Goal: Transaction & Acquisition: Book appointment/travel/reservation

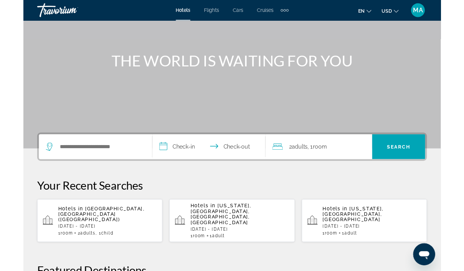
scroll to position [66, 0]
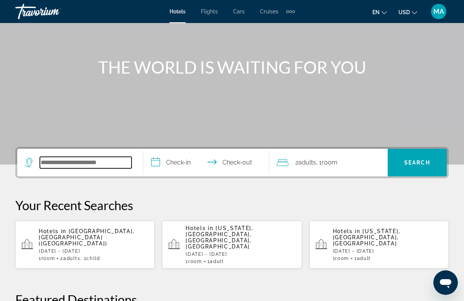
click at [118, 158] on input "Search hotel destination" at bounding box center [86, 163] width 92 height 12
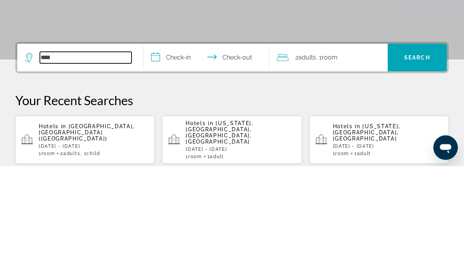
click at [100, 157] on input "***" at bounding box center [86, 163] width 92 height 12
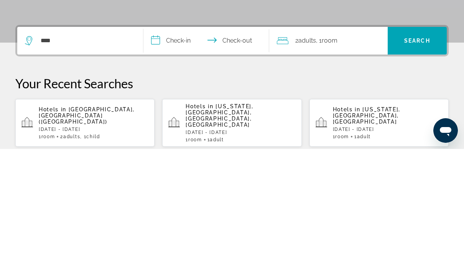
click at [30, 159] on icon "Search widget" at bounding box center [29, 160] width 4 height 3
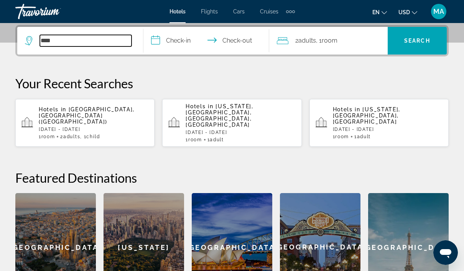
click at [97, 38] on input "***" at bounding box center [86, 41] width 92 height 12
type input "***"
click at [173, 46] on input "**********" at bounding box center [207, 42] width 129 height 30
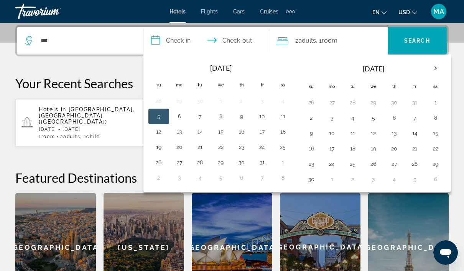
click at [266, 132] on button "17" at bounding box center [262, 131] width 12 height 11
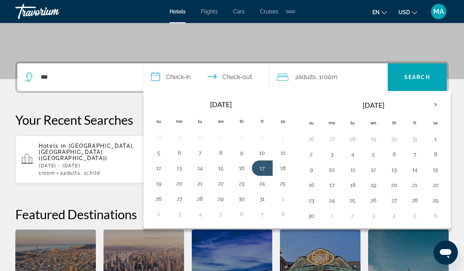
scroll to position [151, 0]
click at [158, 183] on button "19" at bounding box center [159, 183] width 12 height 11
type input "**********"
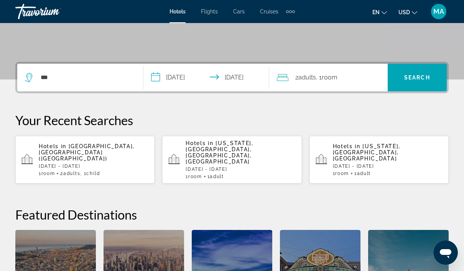
click at [323, 77] on span ", 1 Room rooms" at bounding box center [326, 77] width 21 height 11
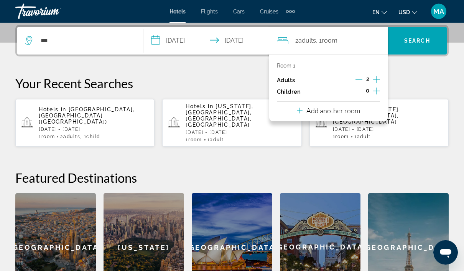
click at [380, 88] on button "Increment children" at bounding box center [376, 92] width 7 height 12
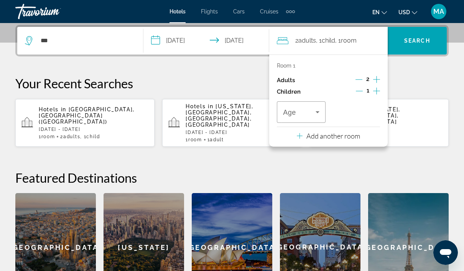
click at [312, 112] on span "Travelers: 2 adults, 1 child" at bounding box center [299, 111] width 33 height 9
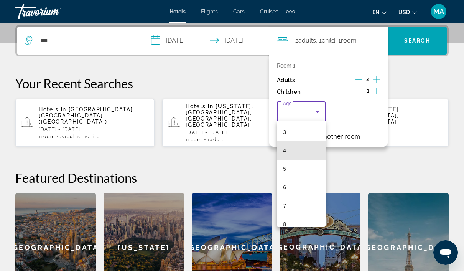
scroll to position [61, 0]
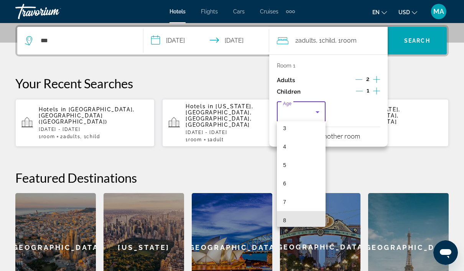
click at [290, 220] on mat-option "8" at bounding box center [301, 220] width 49 height 18
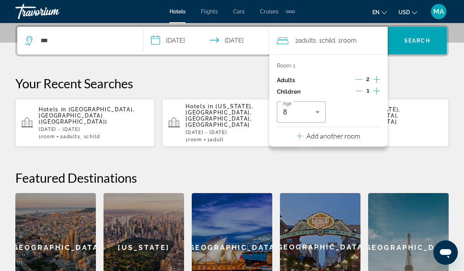
click at [428, 46] on span "Search" at bounding box center [417, 40] width 59 height 18
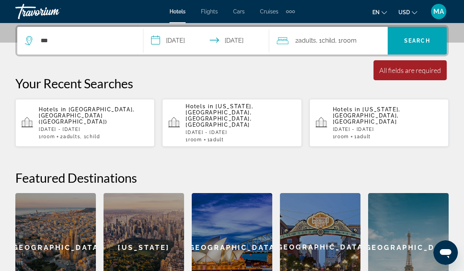
click at [420, 42] on span "Search" at bounding box center [417, 41] width 26 height 6
click at [94, 39] on input "***" at bounding box center [86, 41] width 92 height 12
type input "*"
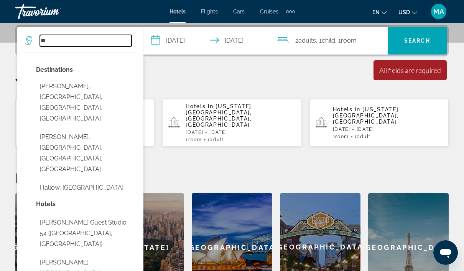
type input "*"
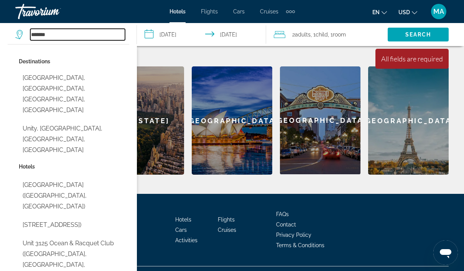
scroll to position [293, 0]
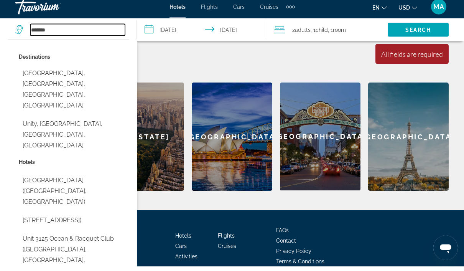
click at [104, 31] on input "******" at bounding box center [77, 35] width 95 height 12
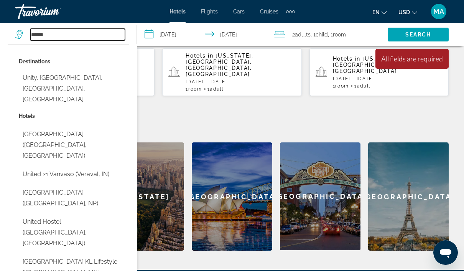
scroll to position [238, 0]
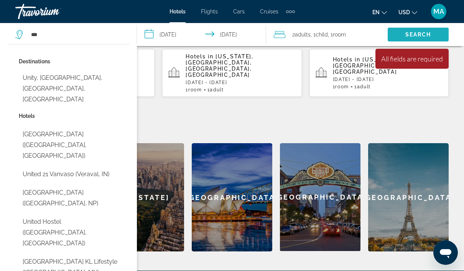
click at [428, 36] on span "Search" at bounding box center [419, 34] width 26 height 6
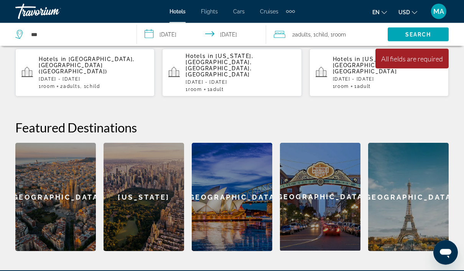
scroll to position [238, 0]
click at [421, 36] on span "Search" at bounding box center [419, 34] width 26 height 6
click at [428, 35] on span "Search" at bounding box center [419, 34] width 26 height 6
click at [430, 34] on span "Search" at bounding box center [419, 34] width 26 height 6
click at [433, 35] on span "Search" at bounding box center [418, 34] width 61 height 18
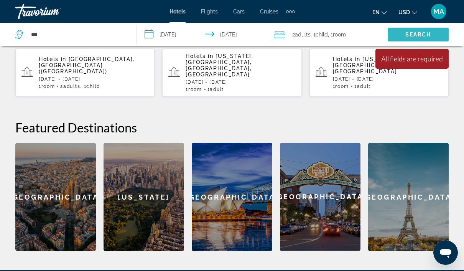
click at [435, 35] on span "Search" at bounding box center [418, 34] width 61 height 18
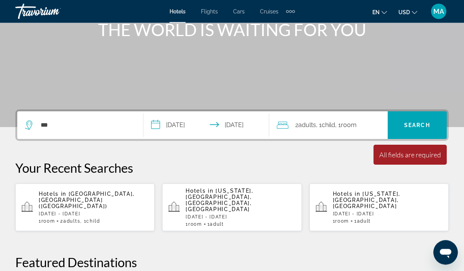
scroll to position [102, 0]
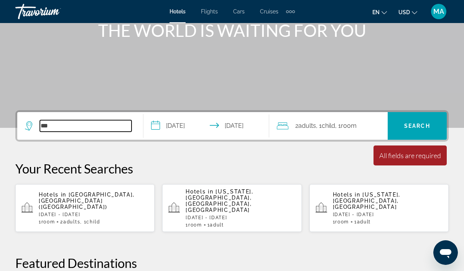
click at [97, 130] on input "***" at bounding box center [86, 126] width 92 height 12
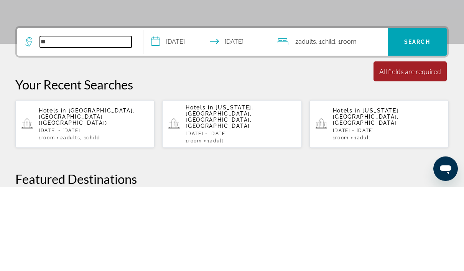
type input "*"
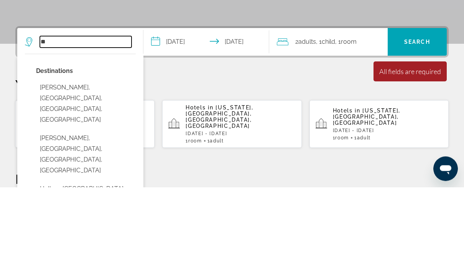
type input "*"
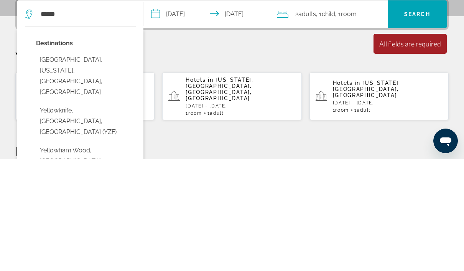
click at [105, 164] on button "Yellowstone National Park, Wyoming, WY, United States" at bounding box center [86, 187] width 100 height 47
type input "**********"
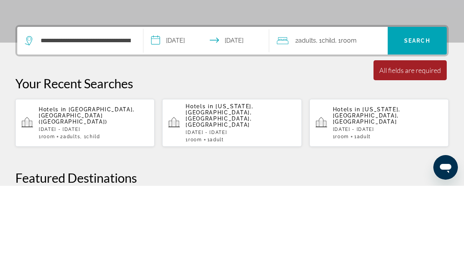
click at [420, 123] on span "Search" at bounding box center [417, 126] width 26 height 6
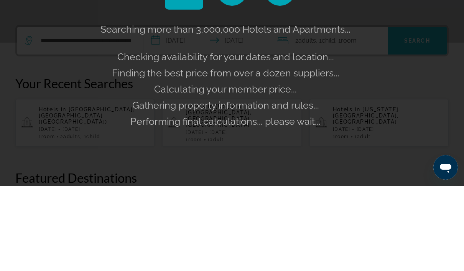
scroll to position [188, 0]
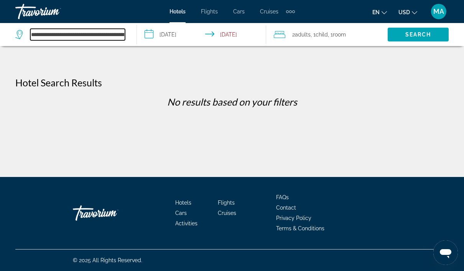
click at [125, 32] on input "**********" at bounding box center [77, 35] width 95 height 12
click at [175, 39] on input "**********" at bounding box center [203, 35] width 132 height 25
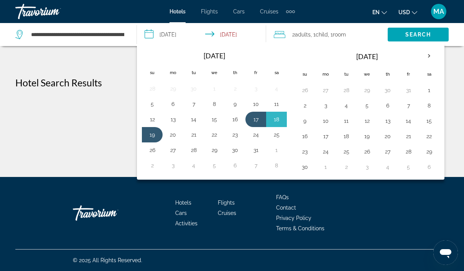
click at [258, 150] on button "31" at bounding box center [256, 150] width 12 height 11
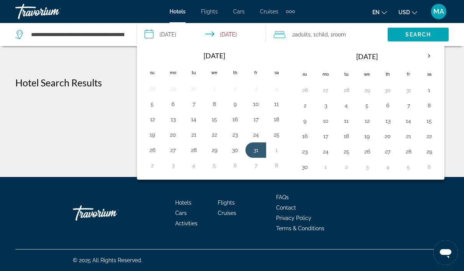
click at [328, 106] on button "3" at bounding box center [326, 105] width 12 height 11
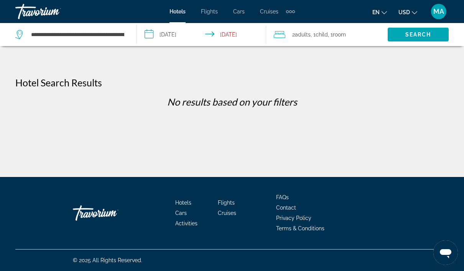
click at [432, 36] on span "Search" at bounding box center [418, 34] width 61 height 18
click at [178, 32] on input "**********" at bounding box center [203, 35] width 132 height 25
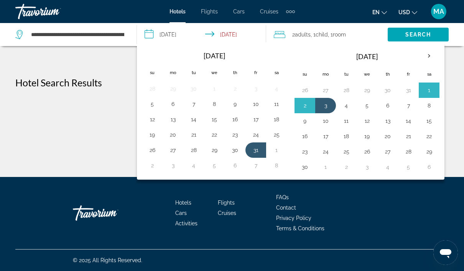
click at [431, 55] on th "Next month" at bounding box center [429, 56] width 21 height 17
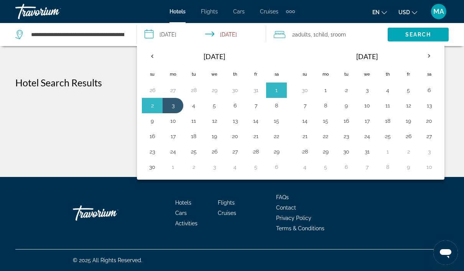
click at [371, 123] on button "17" at bounding box center [367, 120] width 12 height 11
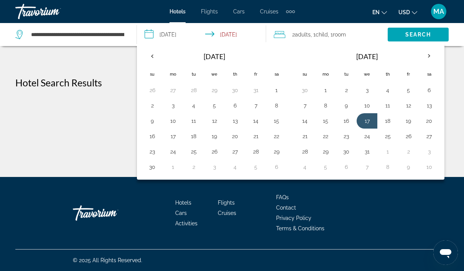
click at [389, 139] on button "25" at bounding box center [388, 136] width 12 height 11
type input "**********"
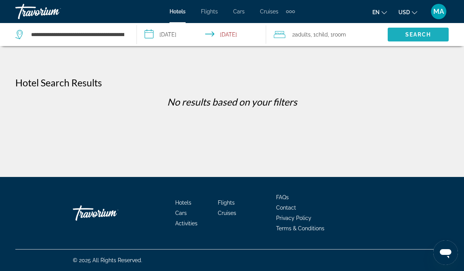
click at [424, 35] on span "Search" at bounding box center [419, 34] width 26 height 6
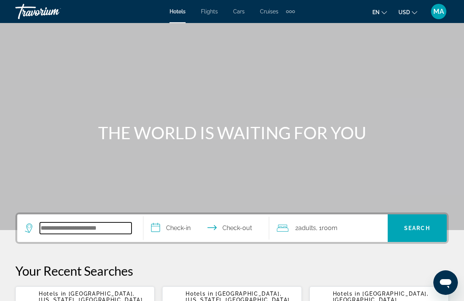
click at [113, 231] on input "Search hotel destination" at bounding box center [86, 229] width 92 height 12
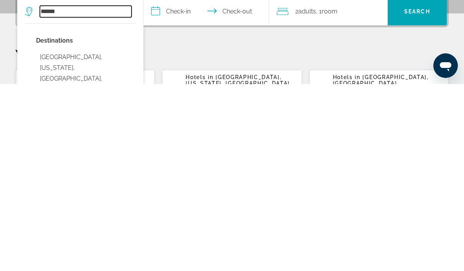
scroll to position [31, 0]
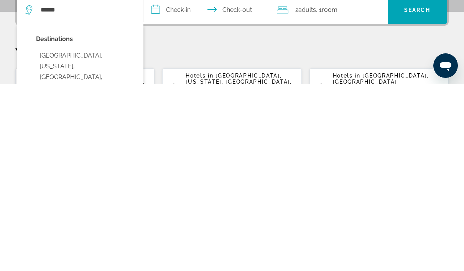
click at [105, 235] on button "[GEOGRAPHIC_DATA], [US_STATE], [GEOGRAPHIC_DATA], [GEOGRAPHIC_DATA]" at bounding box center [86, 258] width 100 height 47
type input "**********"
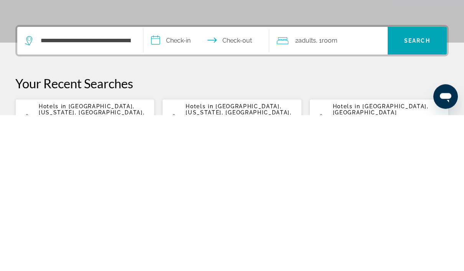
click at [181, 183] on input "**********" at bounding box center [207, 198] width 129 height 30
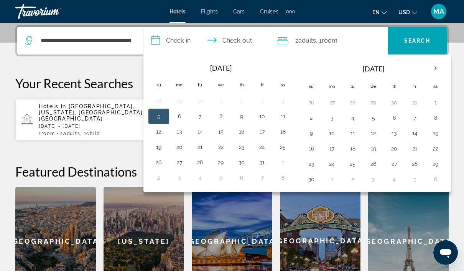
click at [259, 132] on button "17" at bounding box center [262, 131] width 12 height 11
click at [157, 148] on button "19" at bounding box center [159, 147] width 12 height 11
type input "**********"
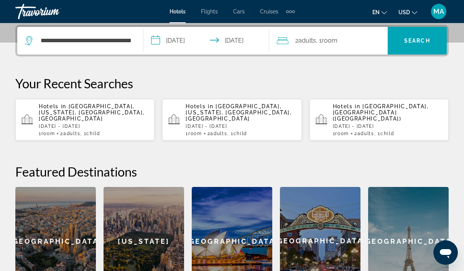
click at [348, 41] on div "2 Adult Adults , 1 Room rooms" at bounding box center [332, 40] width 111 height 11
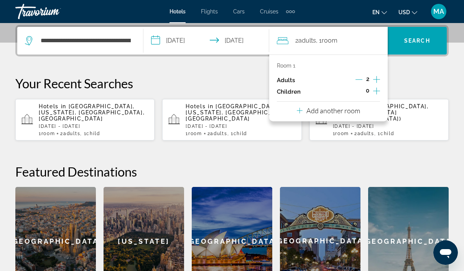
click at [377, 91] on icon "Increment children" at bounding box center [376, 90] width 7 height 7
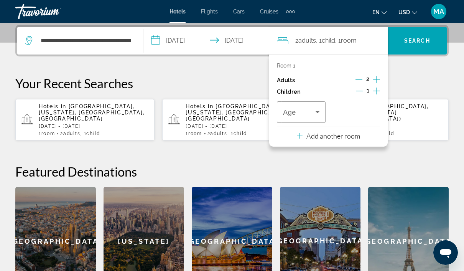
click at [318, 110] on icon "Travelers: 2 adults, 1 child" at bounding box center [317, 111] width 9 height 9
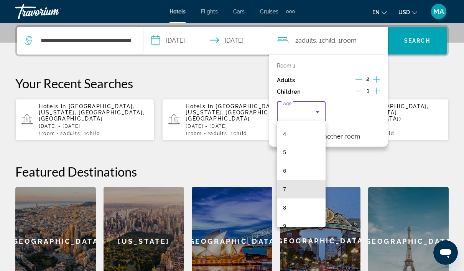
scroll to position [102, 0]
click at [303, 180] on mat-option "8" at bounding box center [301, 178] width 49 height 18
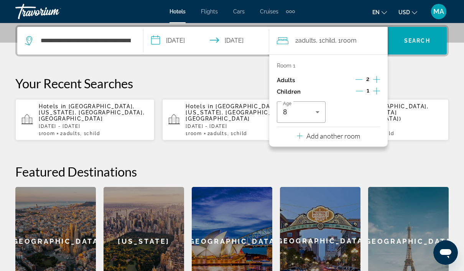
click at [421, 46] on span "Search" at bounding box center [417, 40] width 59 height 18
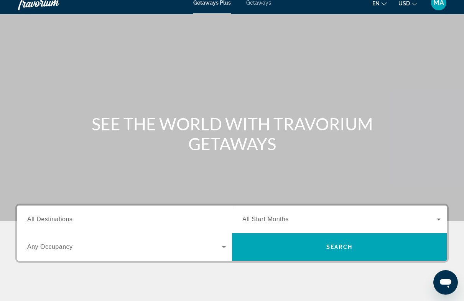
scroll to position [9, 0]
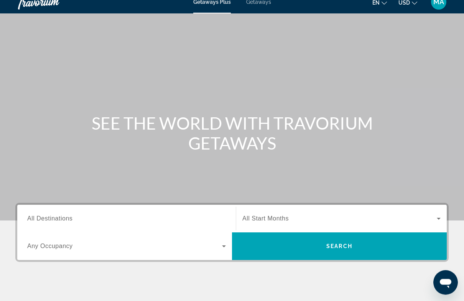
click at [119, 215] on input "Destination All Destinations" at bounding box center [126, 219] width 199 height 9
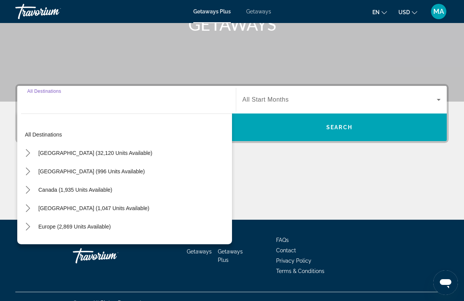
scroll to position [140, 0]
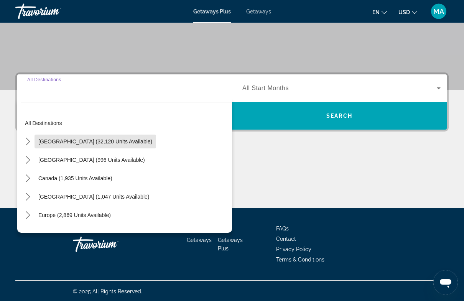
click at [109, 143] on span "United States (32,120 units available)" at bounding box center [95, 142] width 114 height 6
type input "**********"
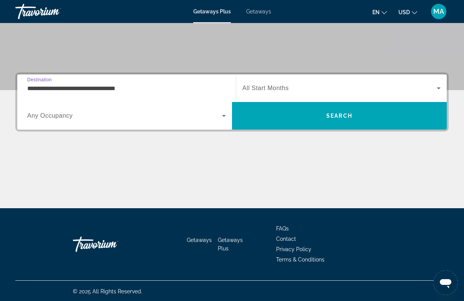
click at [312, 87] on span "Search widget" at bounding box center [339, 88] width 195 height 9
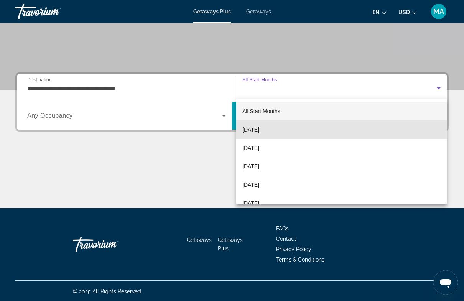
click at [284, 128] on mat-option "October 2025" at bounding box center [341, 129] width 211 height 18
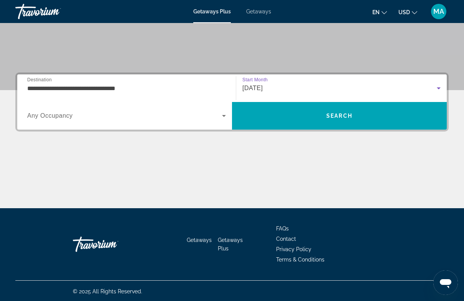
click at [309, 115] on span "Search" at bounding box center [339, 116] width 215 height 18
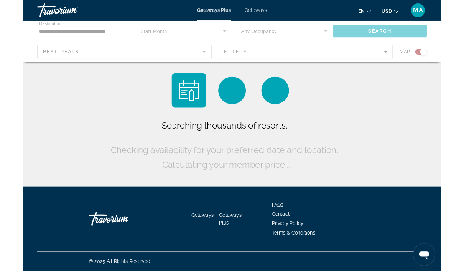
scroll to position [18, 0]
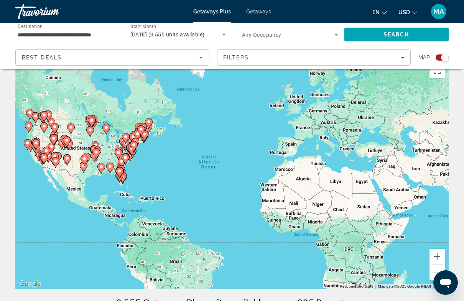
click at [440, 59] on div "Search widget" at bounding box center [442, 57] width 13 height 6
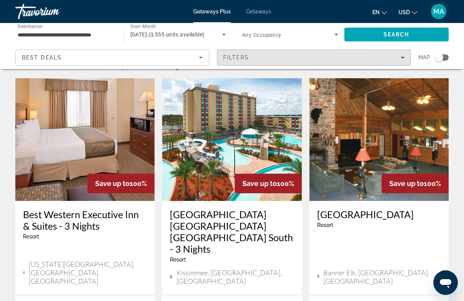
click at [282, 55] on div "Filters" at bounding box center [314, 57] width 182 height 6
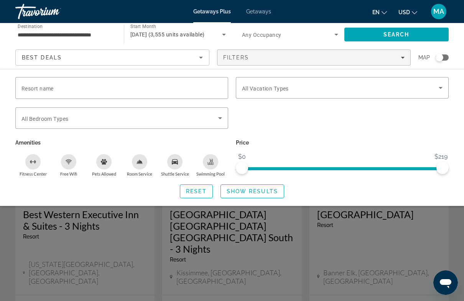
click at [155, 85] on input "Resort name" at bounding box center [121, 88] width 201 height 9
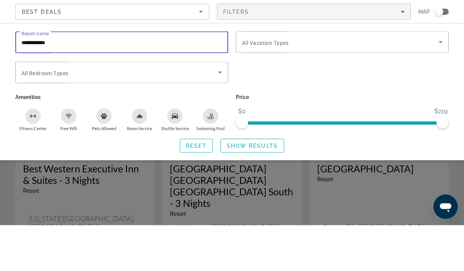
type input "**********"
click at [341, 83] on span "Search widget" at bounding box center [340, 87] width 197 height 9
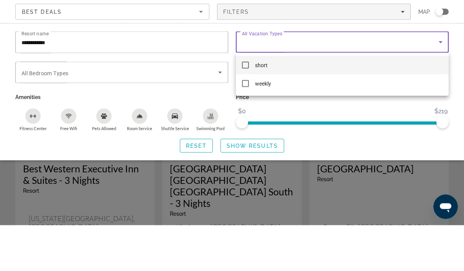
scroll to position [64, 0]
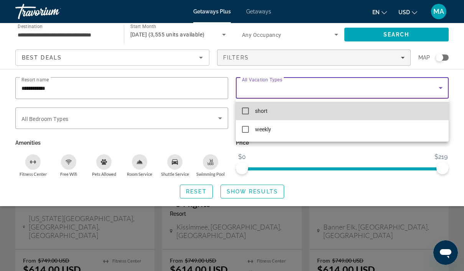
click at [340, 110] on mat-option "short" at bounding box center [342, 111] width 213 height 18
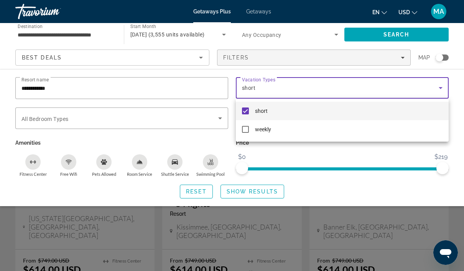
click at [265, 195] on div at bounding box center [232, 135] width 464 height 271
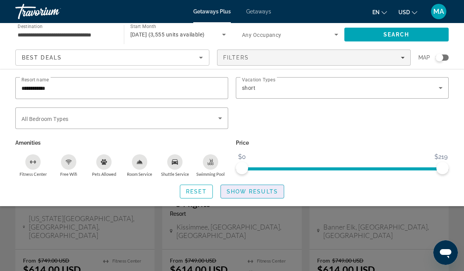
click at [259, 198] on span "Search widget" at bounding box center [252, 191] width 63 height 18
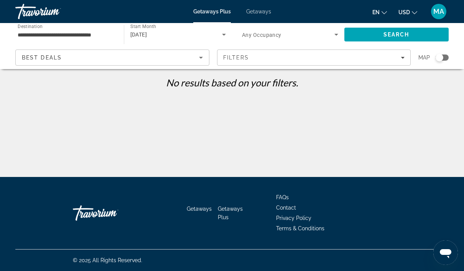
click at [328, 39] on span "Search widget" at bounding box center [288, 34] width 92 height 9
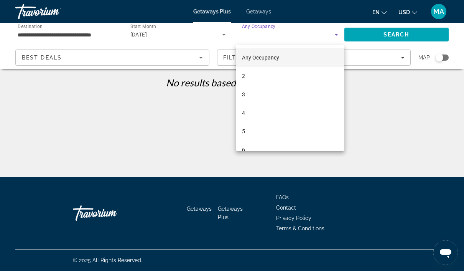
click at [400, 111] on div at bounding box center [232, 135] width 464 height 271
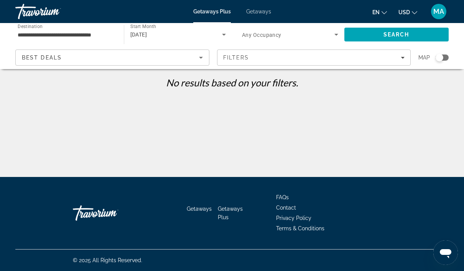
click at [305, 59] on div "Filters" at bounding box center [314, 57] width 182 height 6
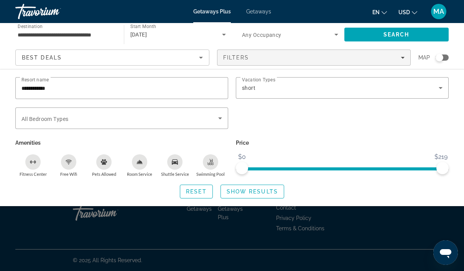
click at [357, 91] on div "short" at bounding box center [340, 87] width 197 height 9
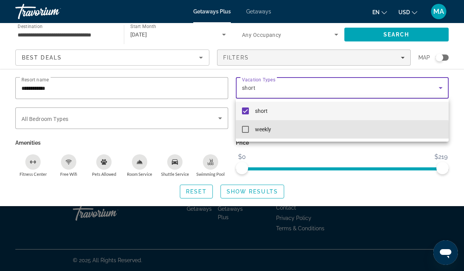
click at [267, 134] on span "weekly" at bounding box center [263, 129] width 16 height 9
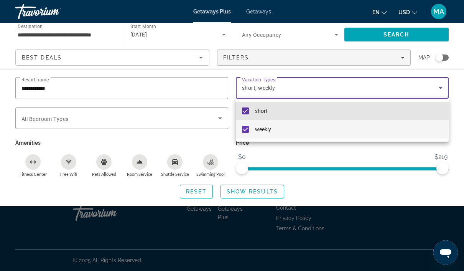
click at [267, 111] on span "short" at bounding box center [261, 110] width 13 height 9
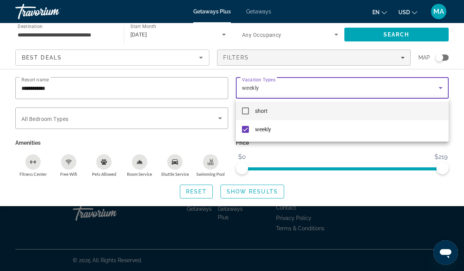
click at [271, 189] on div at bounding box center [232, 135] width 464 height 271
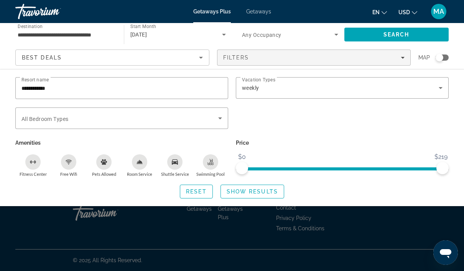
click at [263, 192] on span "Show Results" at bounding box center [252, 191] width 51 height 6
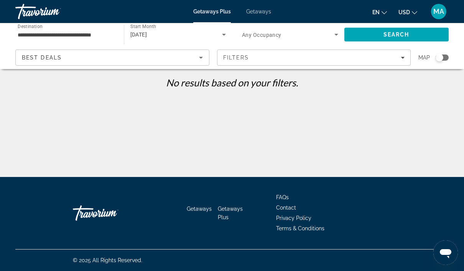
click at [201, 58] on icon "Sort by" at bounding box center [201, 58] width 4 height 2
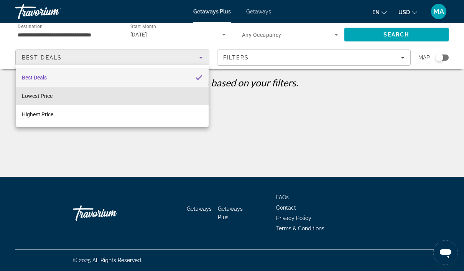
click at [149, 100] on mat-option "Lowest Price" at bounding box center [112, 96] width 193 height 18
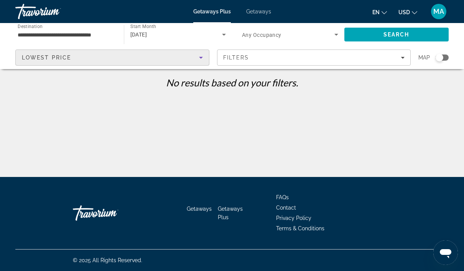
click at [261, 13] on span "Getaways" at bounding box center [258, 11] width 25 height 6
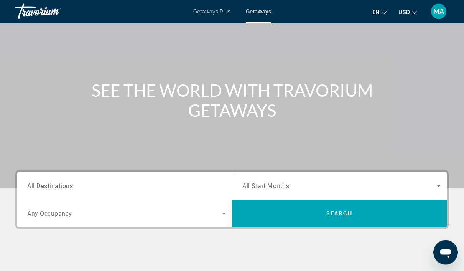
scroll to position [43, 0]
click at [177, 194] on div "Search widget" at bounding box center [126, 186] width 199 height 22
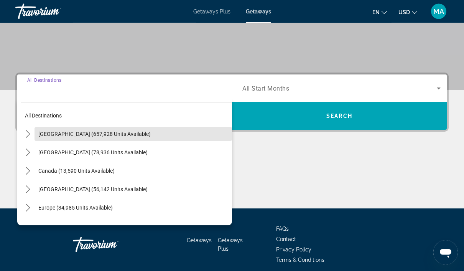
click at [120, 137] on span "Select destination: United States (657,928 units available)" at bounding box center [134, 134] width 198 height 18
type input "**********"
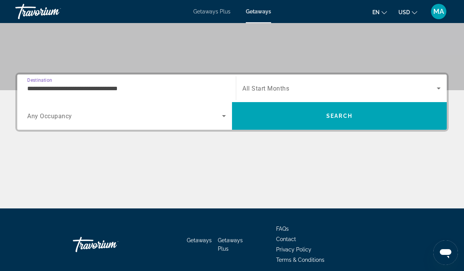
click at [355, 87] on span "Search widget" at bounding box center [339, 88] width 195 height 9
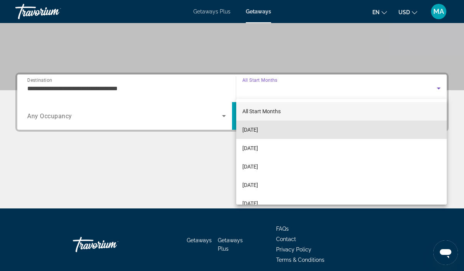
click at [308, 135] on mat-option "October 2025" at bounding box center [341, 129] width 211 height 18
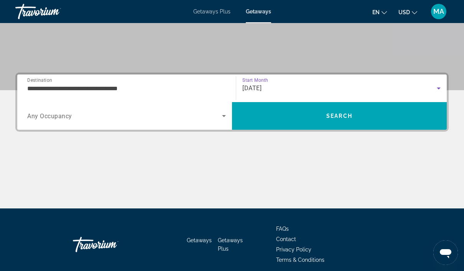
click at [345, 119] on span "Search" at bounding box center [340, 116] width 26 height 6
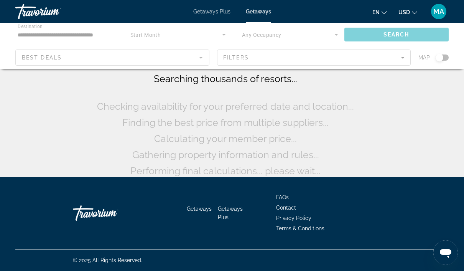
scroll to position [11, 0]
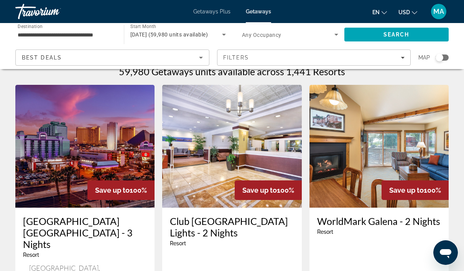
click at [365, 56] on div "Filters" at bounding box center [314, 57] width 182 height 6
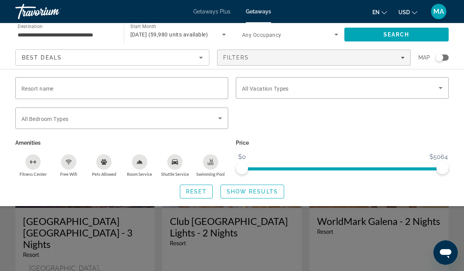
click at [288, 59] on div "Filters" at bounding box center [314, 57] width 182 height 6
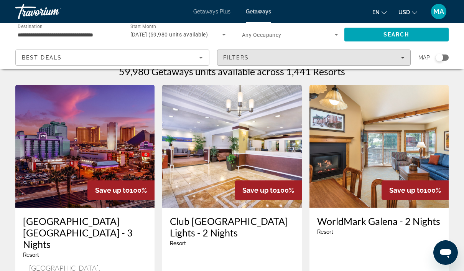
click at [281, 57] on div "Filters" at bounding box center [314, 57] width 182 height 6
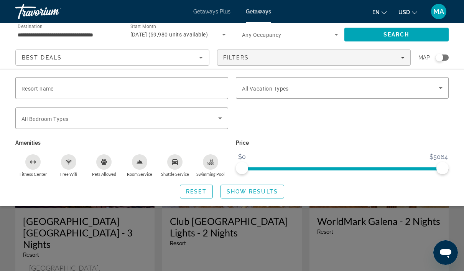
click at [179, 84] on input "Resort name" at bounding box center [121, 88] width 201 height 9
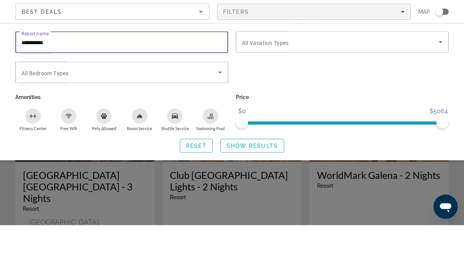
type input "**********"
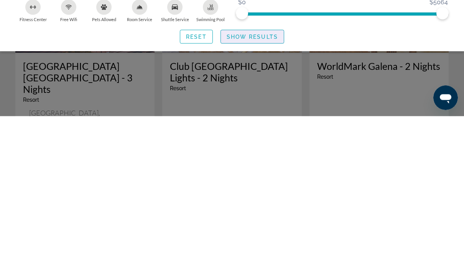
click at [271, 188] on span "Show Results" at bounding box center [252, 191] width 51 height 6
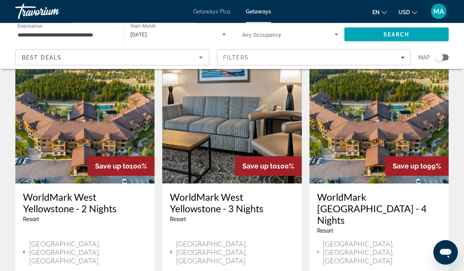
scroll to position [37, 0]
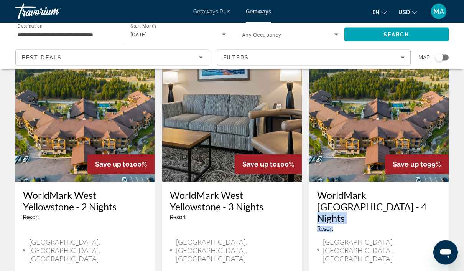
click at [422, 238] on div "West Yellowstone, MT, USA" at bounding box center [379, 250] width 124 height 25
click at [100, 113] on img "Main content" at bounding box center [84, 120] width 139 height 123
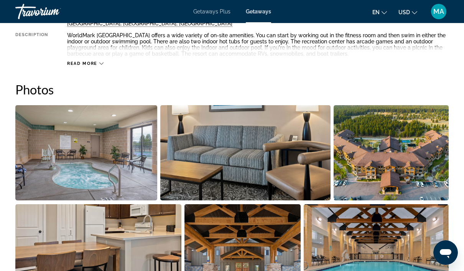
scroll to position [446, 0]
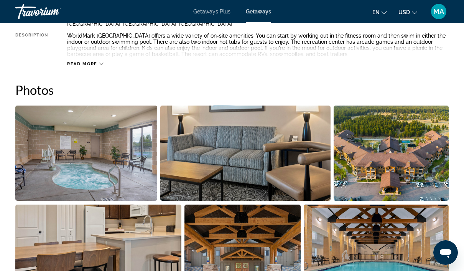
click at [406, 138] on img "Open full-screen image slider" at bounding box center [391, 153] width 115 height 95
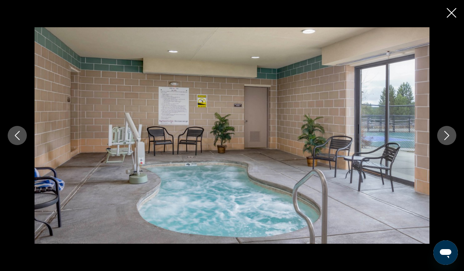
scroll to position [252, 0]
click at [447, 27] on div "prev next" at bounding box center [232, 135] width 464 height 217
click at [450, 27] on div "prev next" at bounding box center [232, 135] width 464 height 217
click at [450, 12] on icon "Close slideshow" at bounding box center [452, 13] width 10 height 10
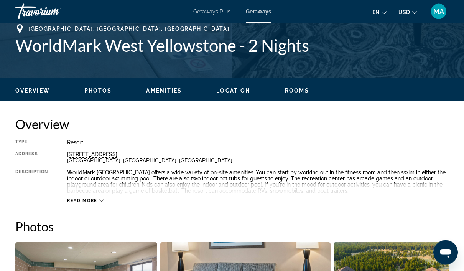
click at [102, 200] on icon "Main content" at bounding box center [101, 201] width 4 height 4
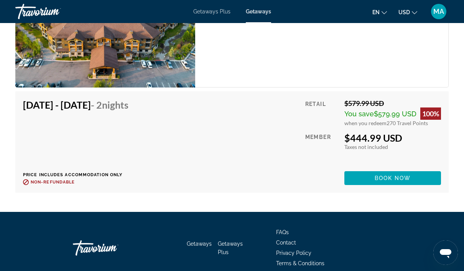
scroll to position [1674, 0]
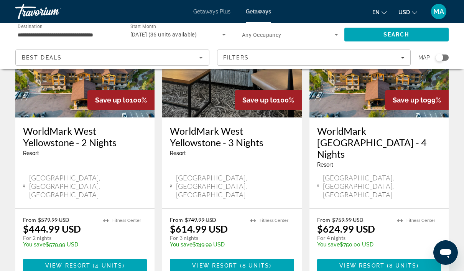
scroll to position [101, 0]
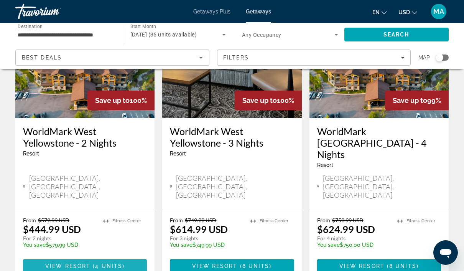
click at [117, 263] on span "4 units" at bounding box center [108, 266] width 27 height 6
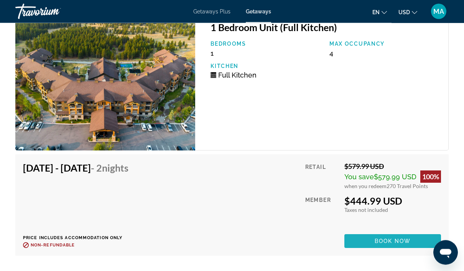
scroll to position [1577, 0]
click at [400, 241] on span "Book now" at bounding box center [393, 241] width 36 height 6
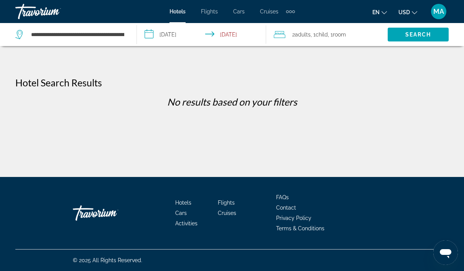
click at [239, 32] on input "**********" at bounding box center [203, 35] width 132 height 25
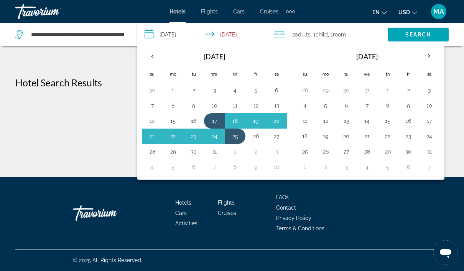
click at [360, 98] on table "Navigation placeholder [DATE] Su Mo Tu We Th Fr Sa 28 29 30 31 1 2 3 4 5 6 7 8 …" at bounding box center [367, 110] width 145 height 127
click at [368, 105] on button "7" at bounding box center [367, 105] width 12 height 11
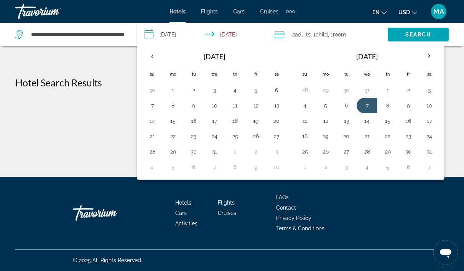
click at [344, 120] on button "13" at bounding box center [346, 120] width 12 height 11
type input "**********"
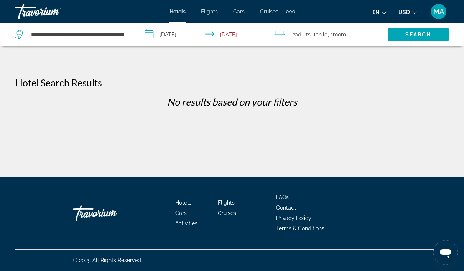
click at [426, 36] on span "Search" at bounding box center [419, 34] width 26 height 6
